Goal: Task Accomplishment & Management: Use online tool/utility

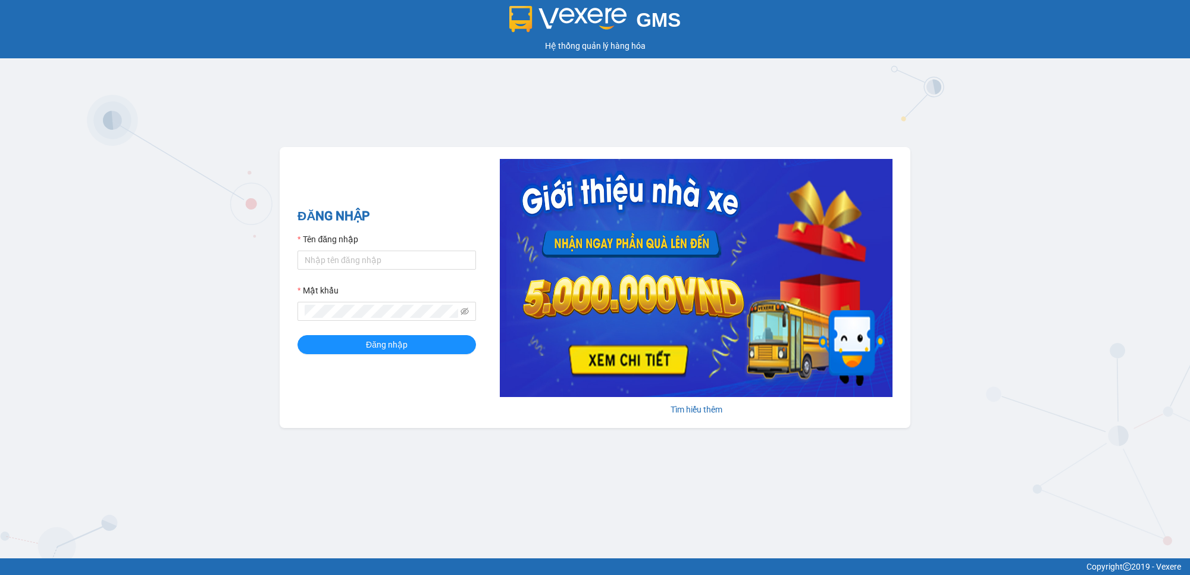
click at [376, 271] on form "Tên đăng nhập Mật khẩu Đăng nhập" at bounding box center [387, 293] width 179 height 121
click at [378, 263] on input "Tên đăng nhập" at bounding box center [387, 260] width 179 height 19
type input "trangdt_hhlc.saoviet"
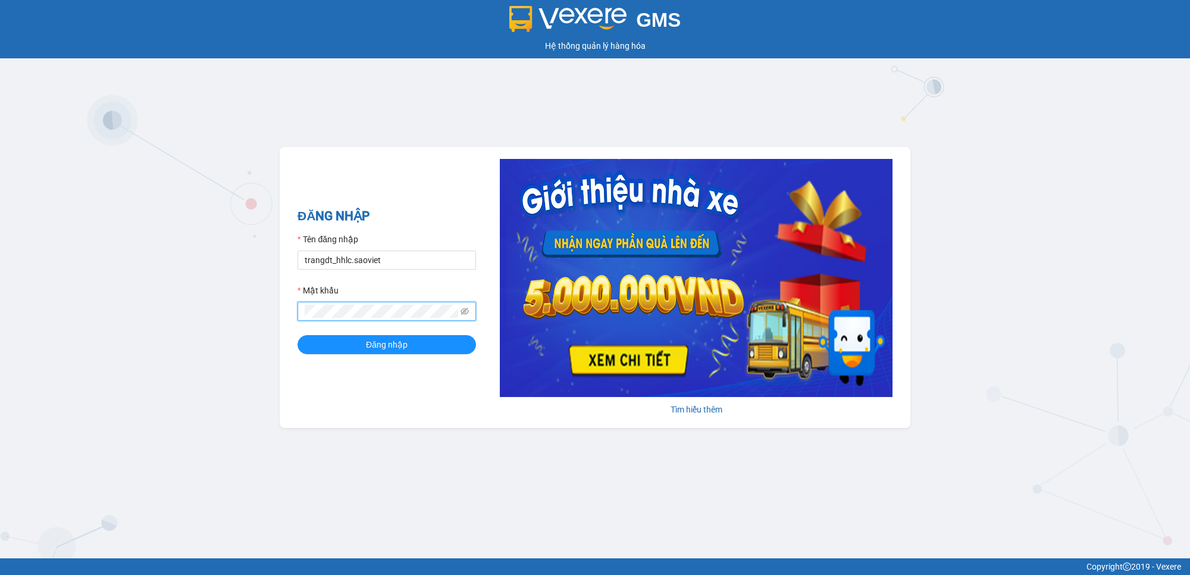
click at [298, 335] on button "Đăng nhập" at bounding box center [387, 344] width 179 height 19
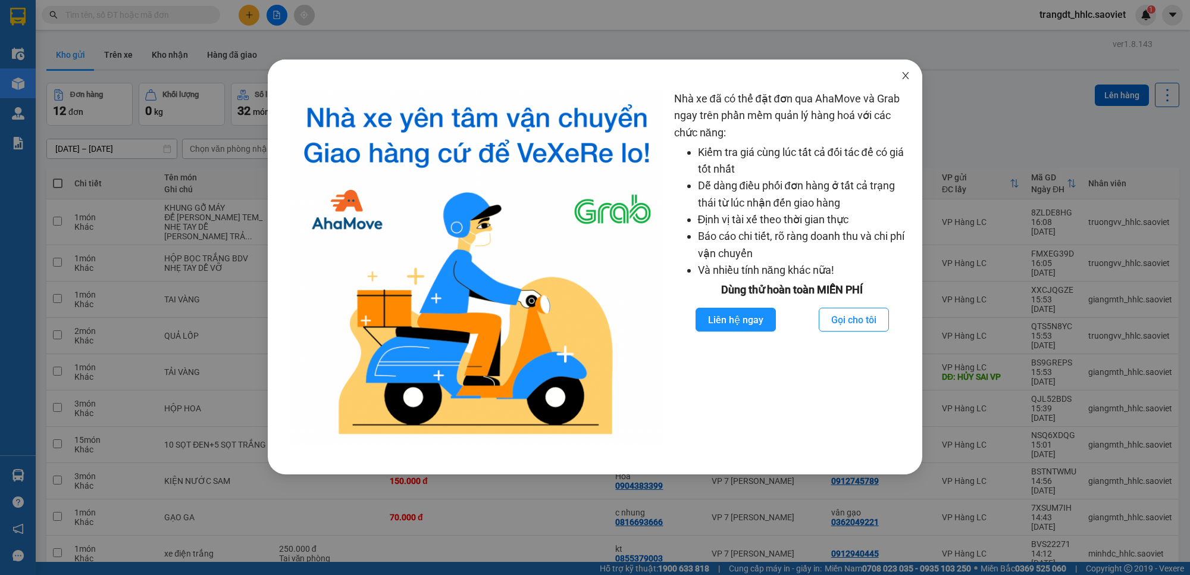
click at [905, 75] on icon "close" at bounding box center [905, 75] width 7 height 7
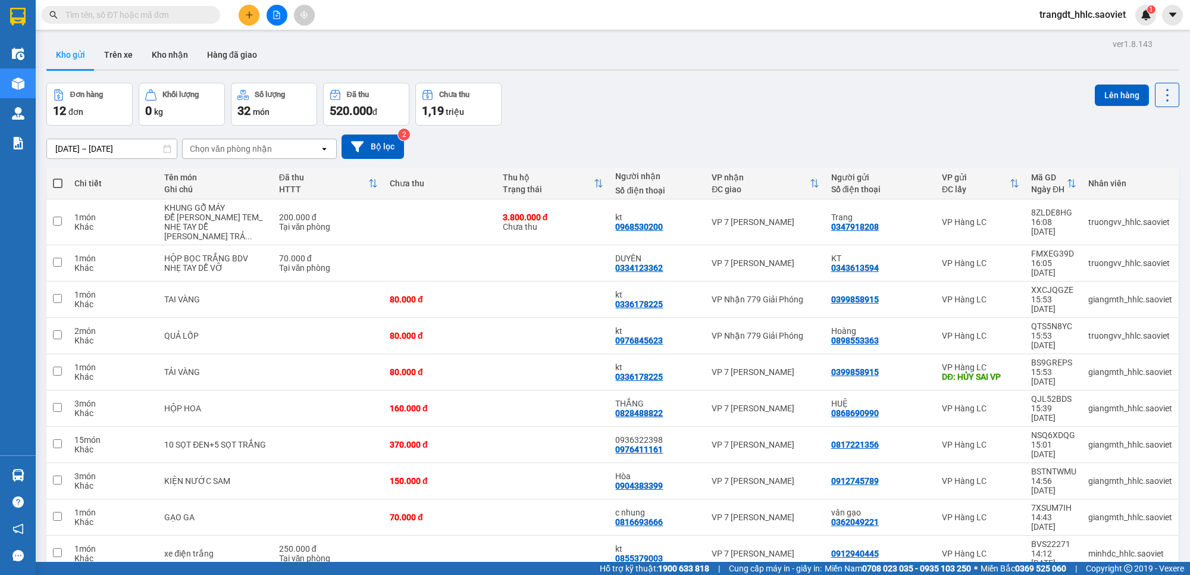
click at [281, 18] on button at bounding box center [277, 15] width 21 height 21
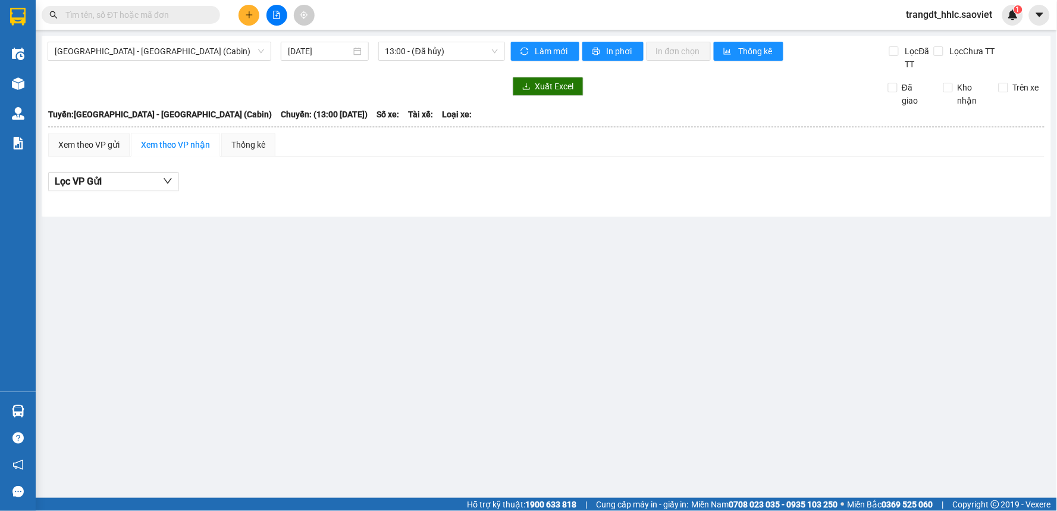
click at [164, 38] on div "[GEOGRAPHIC_DATA] - [GEOGRAPHIC_DATA] (Cabin) [DATE] 13:00 - (Đã [PERSON_NAME])…" at bounding box center [547, 126] width 1010 height 181
click at [174, 45] on span "[GEOGRAPHIC_DATA] - [GEOGRAPHIC_DATA] (Cabin)" at bounding box center [159, 51] width 209 height 18
click at [444, 295] on main "[GEOGRAPHIC_DATA] - [GEOGRAPHIC_DATA] ([GEOGRAPHIC_DATA]) [GEOGRAPHIC_DATA] - […" at bounding box center [528, 248] width 1057 height 497
